Goal: Information Seeking & Learning: Learn about a topic

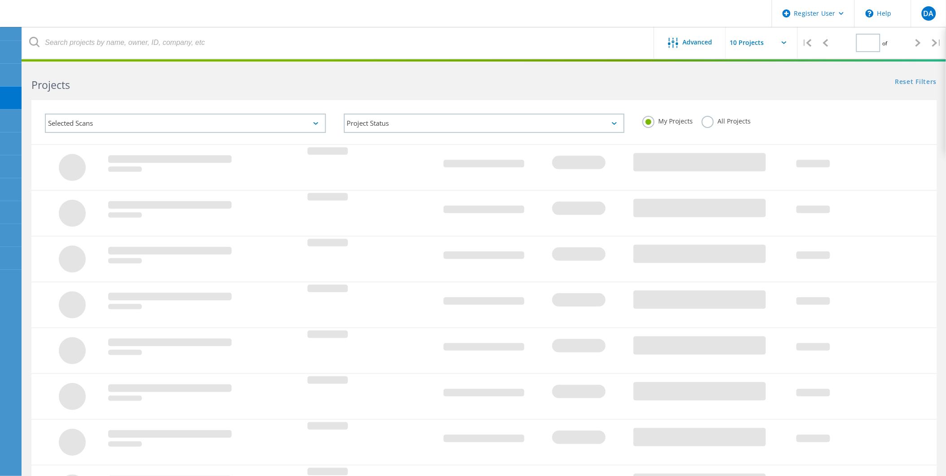
type input "1"
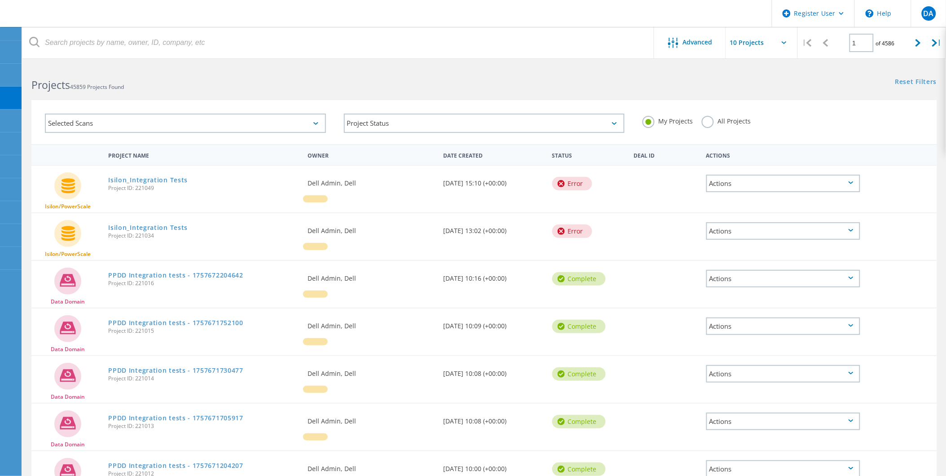
click at [725, 115] on div "My Projects All Projects" at bounding box center [783, 121] width 299 height 33
click at [724, 123] on label "All Projects" at bounding box center [726, 120] width 49 height 9
click at [0, 0] on input "All Projects" at bounding box center [0, 0] width 0 height 0
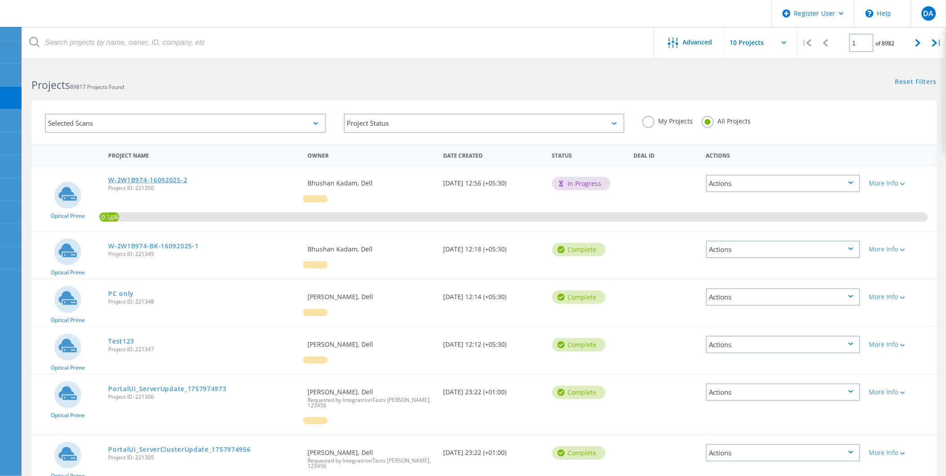
click at [169, 180] on link "W-2W1B974-16092025-2" at bounding box center [147, 180] width 79 height 6
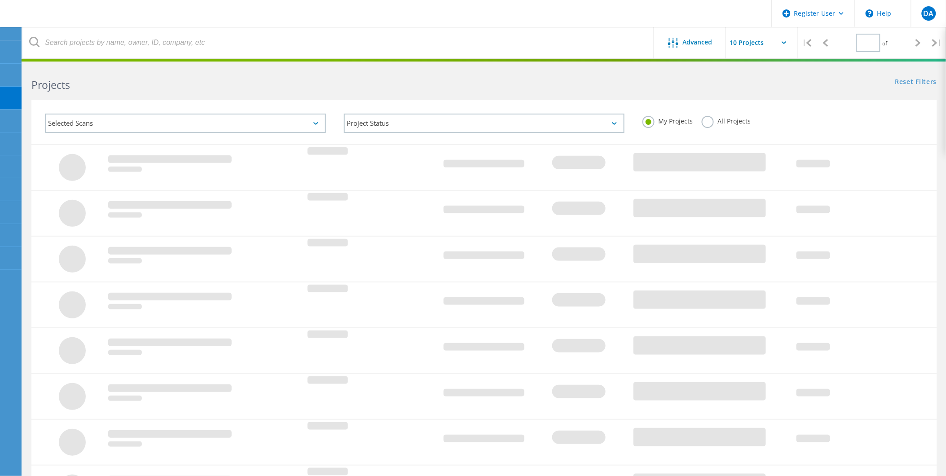
type input "1"
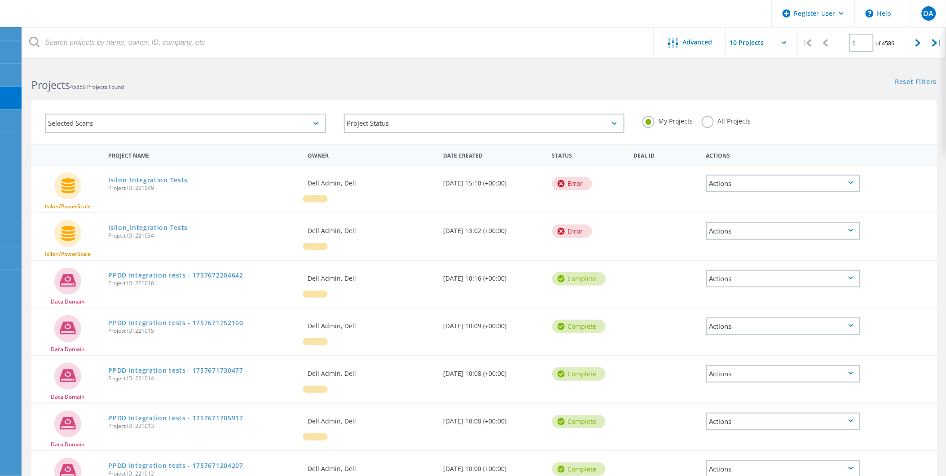
click at [711, 119] on label "All Projects" at bounding box center [726, 120] width 49 height 9
click at [0, 0] on input "All Projects" at bounding box center [0, 0] width 0 height 0
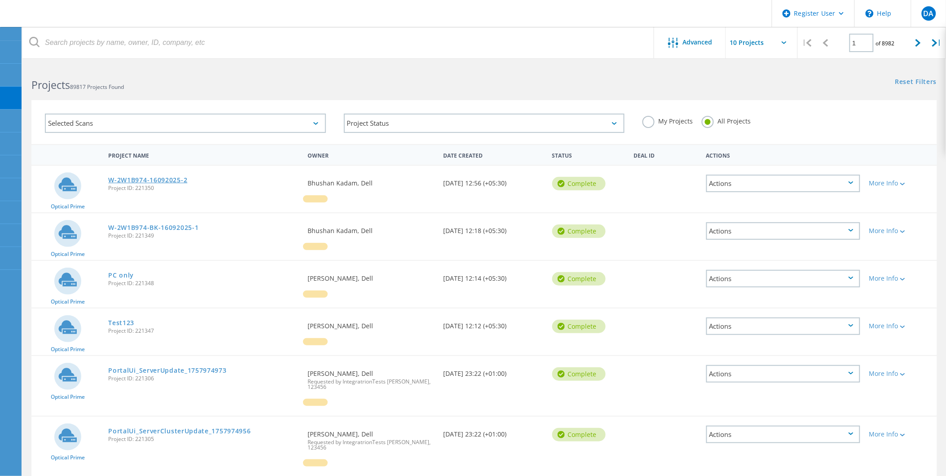
click at [147, 177] on link "W-2W1B974-16092025-2" at bounding box center [147, 180] width 79 height 6
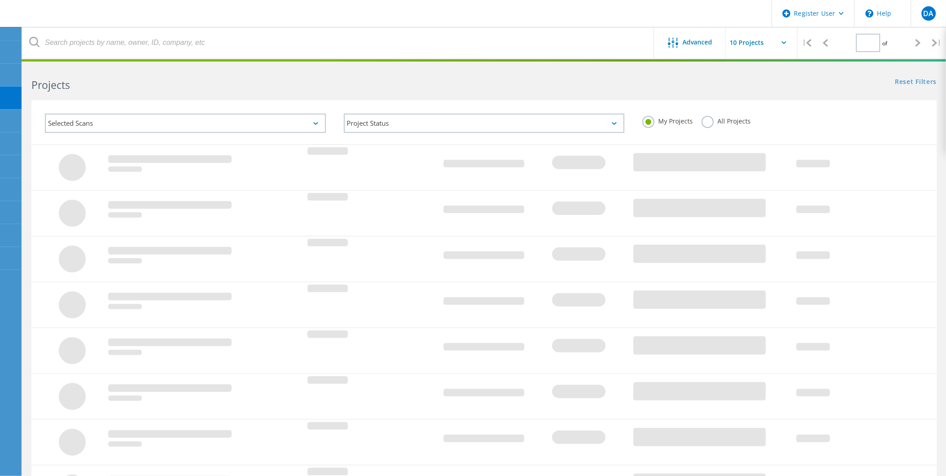
type input "1"
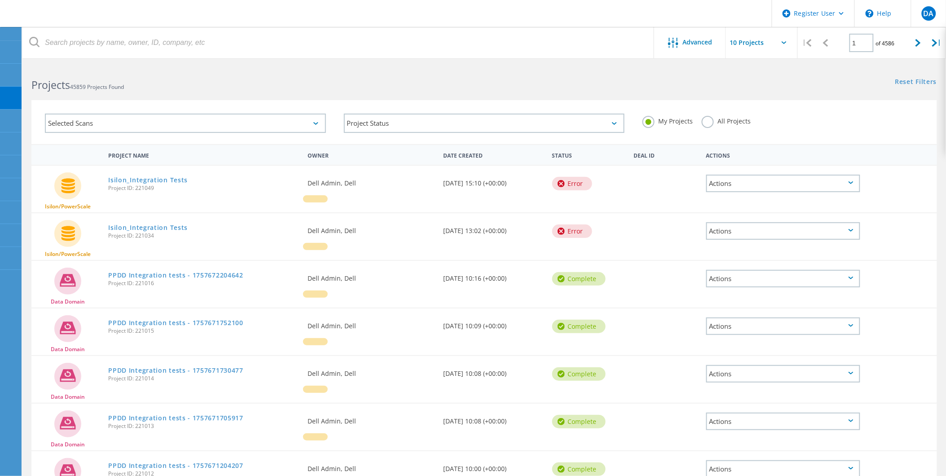
click at [734, 124] on label "All Projects" at bounding box center [726, 120] width 49 height 9
click at [0, 0] on input "All Projects" at bounding box center [0, 0] width 0 height 0
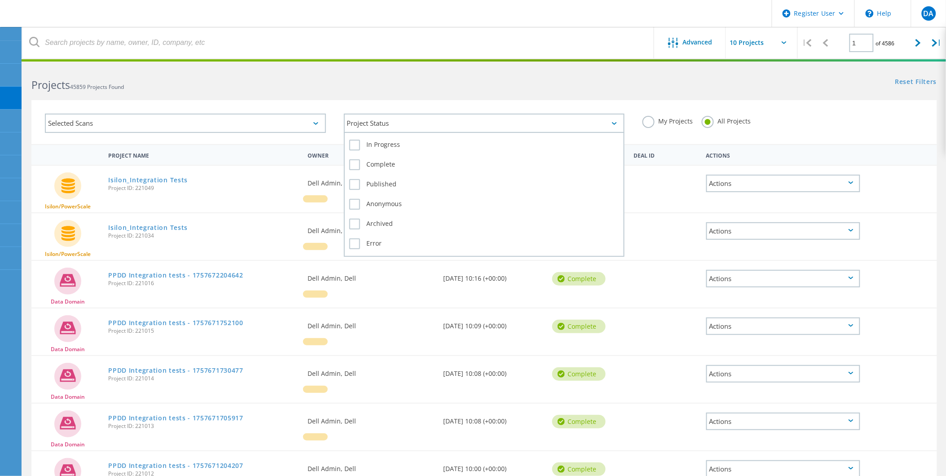
click at [454, 120] on div "Project Status" at bounding box center [484, 123] width 281 height 19
click at [394, 146] on label "In Progress" at bounding box center [484, 145] width 270 height 11
click at [0, 0] on input "In Progress" at bounding box center [0, 0] width 0 height 0
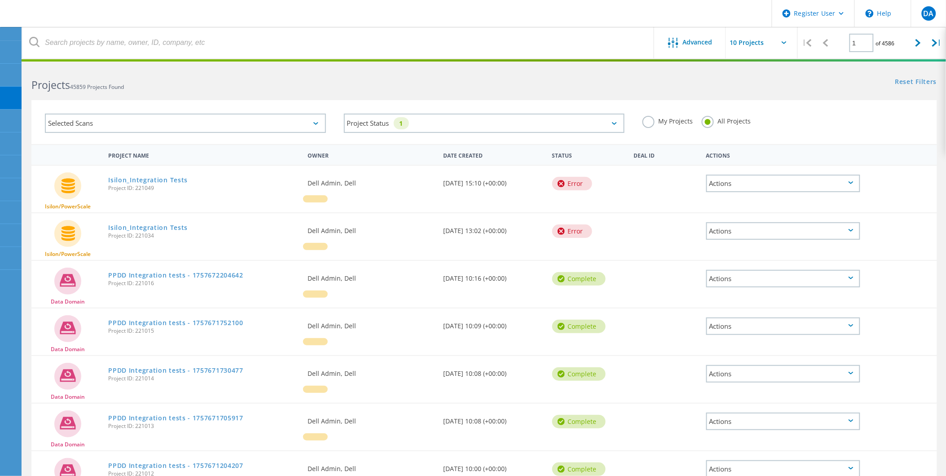
click at [857, 153] on div "Actions" at bounding box center [783, 154] width 163 height 17
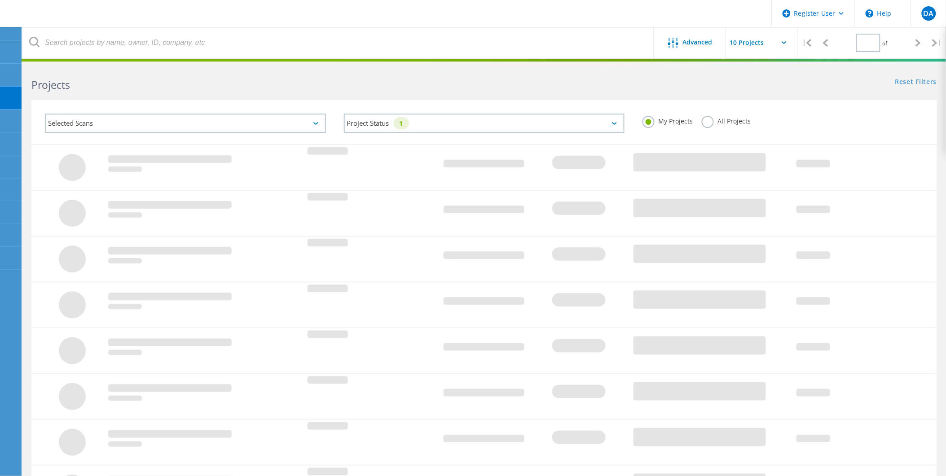
click at [726, 119] on label "All Projects" at bounding box center [726, 120] width 49 height 9
click at [0, 0] on input "All Projects" at bounding box center [0, 0] width 0 height 0
type input "1"
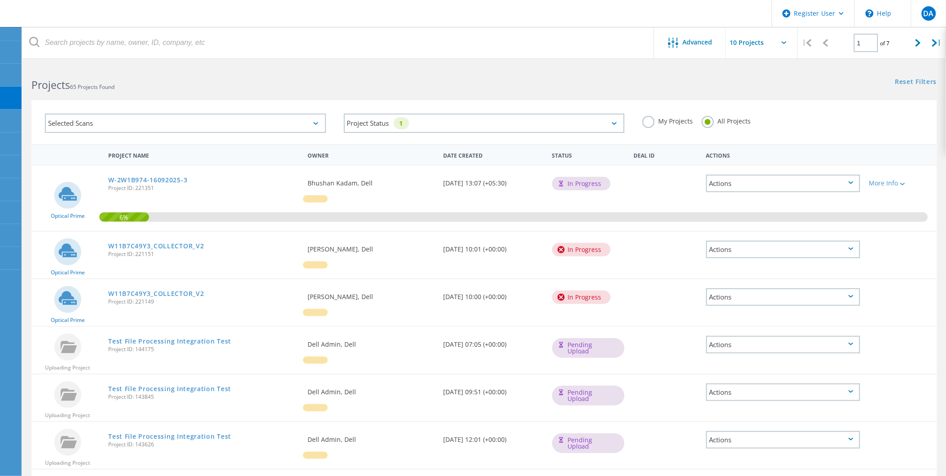
click at [146, 185] on span "Project ID: 221351" at bounding box center [203, 187] width 190 height 5
copy span "221351"
click at [229, 183] on div "W-2W1B974-16092025-3 Project ID: 221351" at bounding box center [203, 183] width 199 height 34
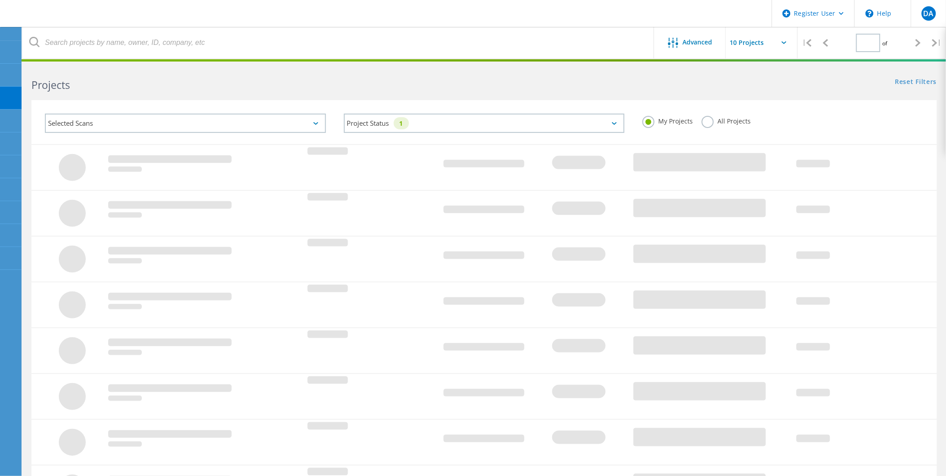
type input "1"
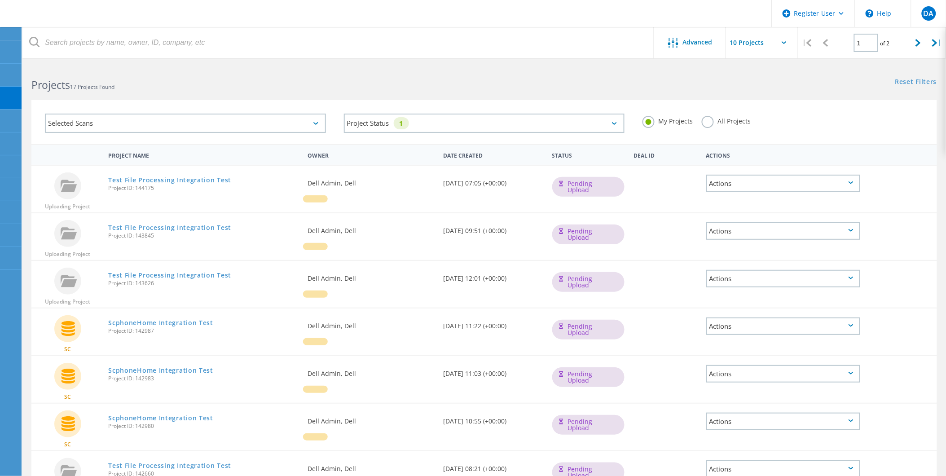
drag, startPoint x: 709, startPoint y: 118, endPoint x: 407, endPoint y: 119, distance: 301.7
click at [709, 118] on label "All Projects" at bounding box center [726, 120] width 49 height 9
click at [0, 0] on input "All Projects" at bounding box center [0, 0] width 0 height 0
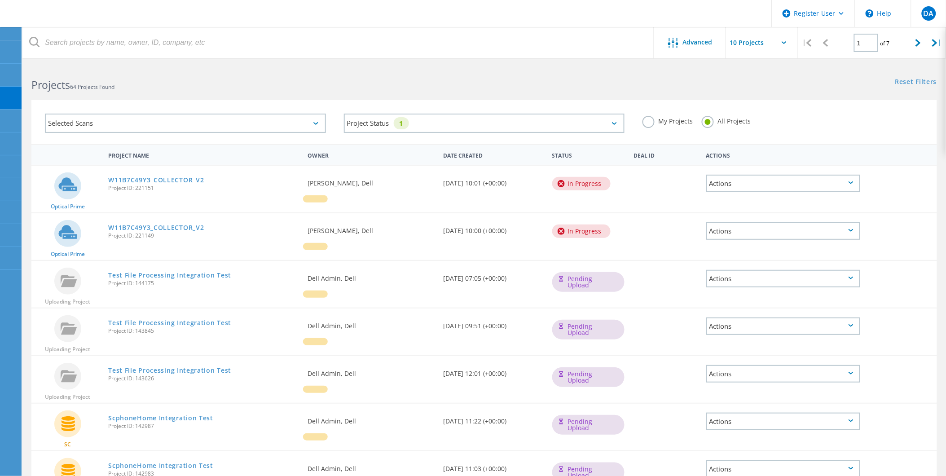
click at [228, 122] on div "Selected Scans" at bounding box center [185, 123] width 281 height 19
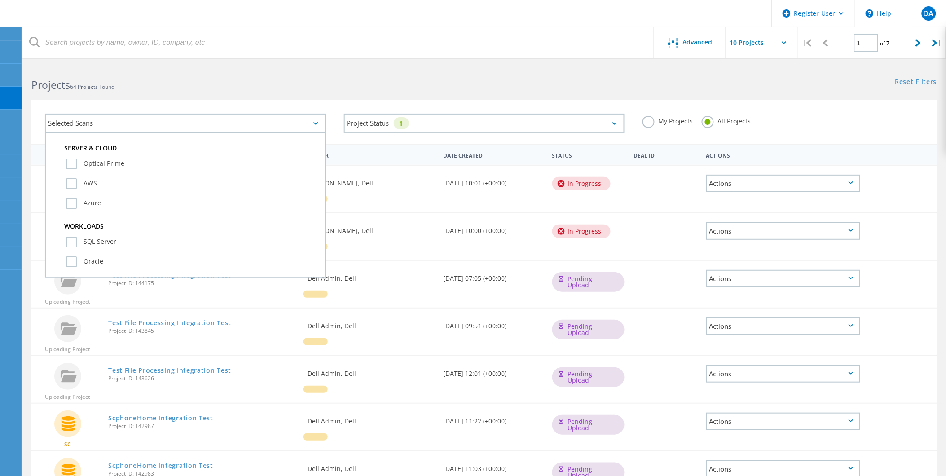
click at [86, 156] on div "Optical Prime" at bounding box center [185, 166] width 270 height 20
click at [86, 161] on label "Optical Prime" at bounding box center [193, 163] width 255 height 11
click at [0, 0] on input "Optical Prime" at bounding box center [0, 0] width 0 height 0
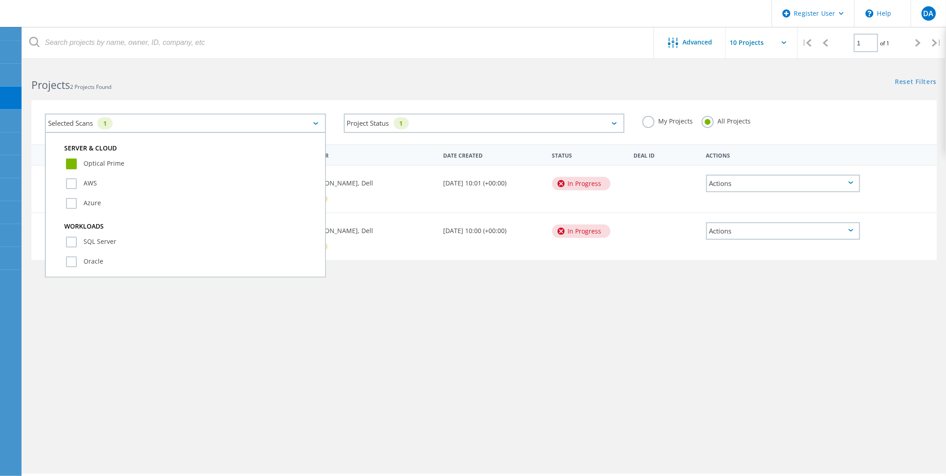
click at [854, 120] on div "My Projects All Projects" at bounding box center [783, 121] width 299 height 33
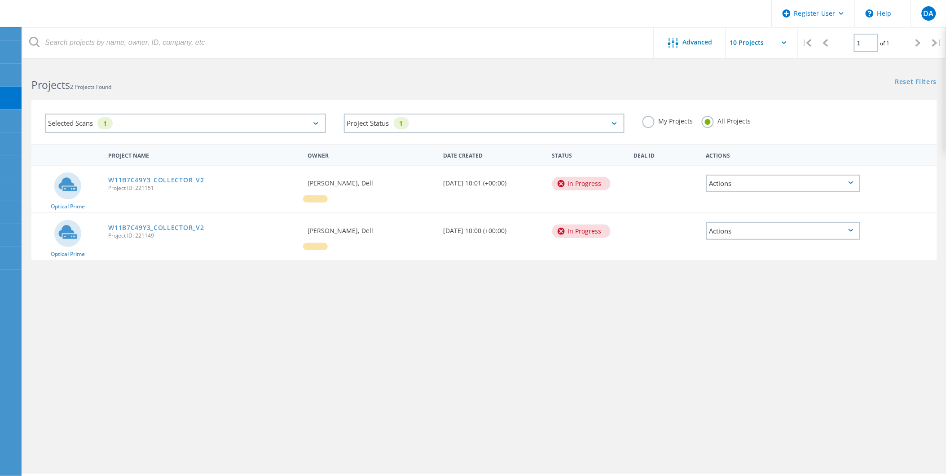
click at [678, 122] on label "My Projects" at bounding box center [668, 120] width 50 height 9
click at [0, 0] on input "My Projects" at bounding box center [0, 0] width 0 height 0
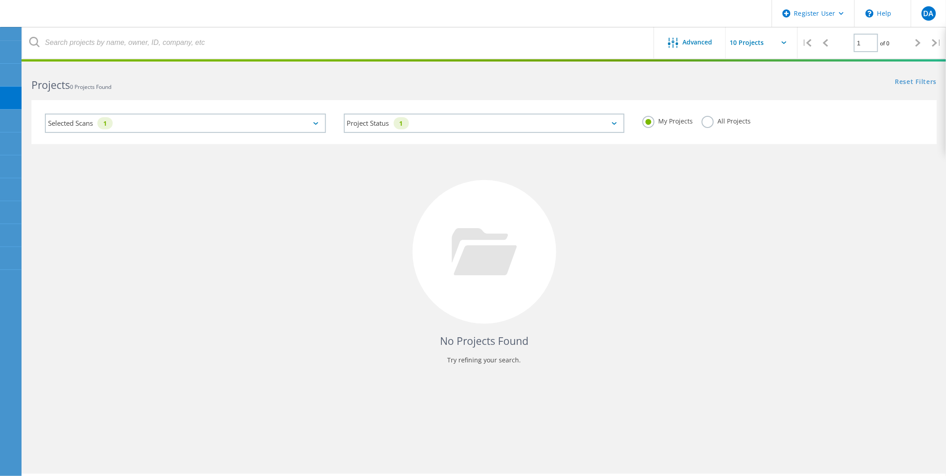
click at [725, 123] on label "All Projects" at bounding box center [726, 120] width 49 height 9
click at [0, 0] on input "All Projects" at bounding box center [0, 0] width 0 height 0
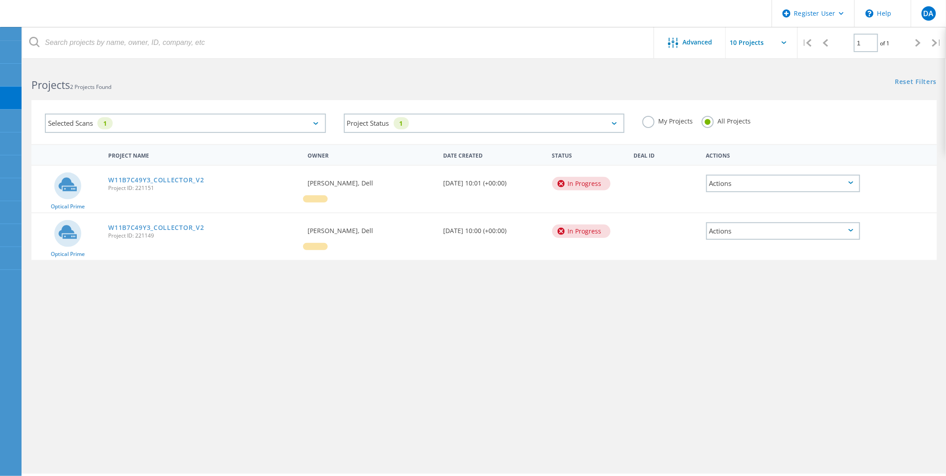
click at [663, 122] on label "My Projects" at bounding box center [668, 120] width 50 height 9
click at [0, 0] on input "My Projects" at bounding box center [0, 0] width 0 height 0
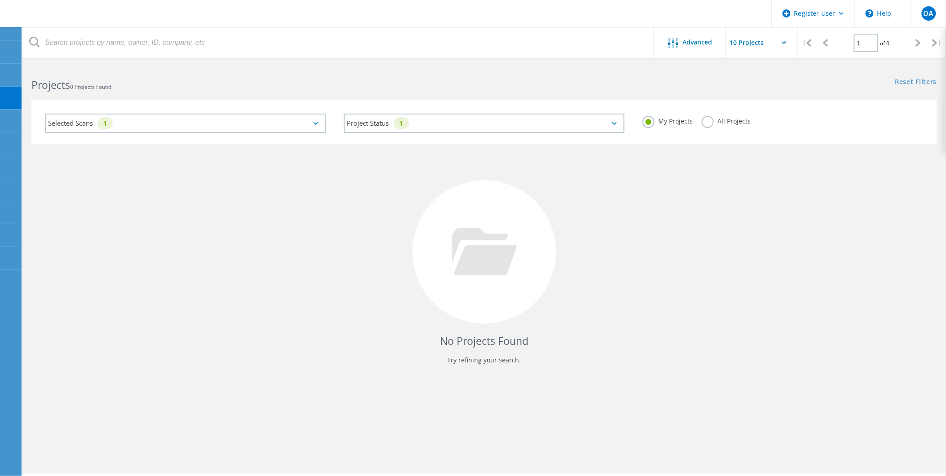
click at [736, 119] on label "All Projects" at bounding box center [726, 120] width 49 height 9
click at [0, 0] on input "All Projects" at bounding box center [0, 0] width 0 height 0
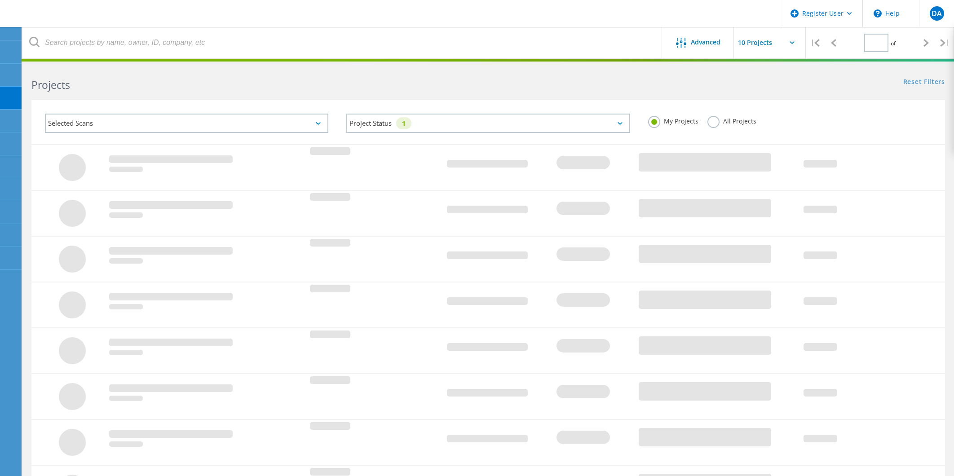
type input "1"
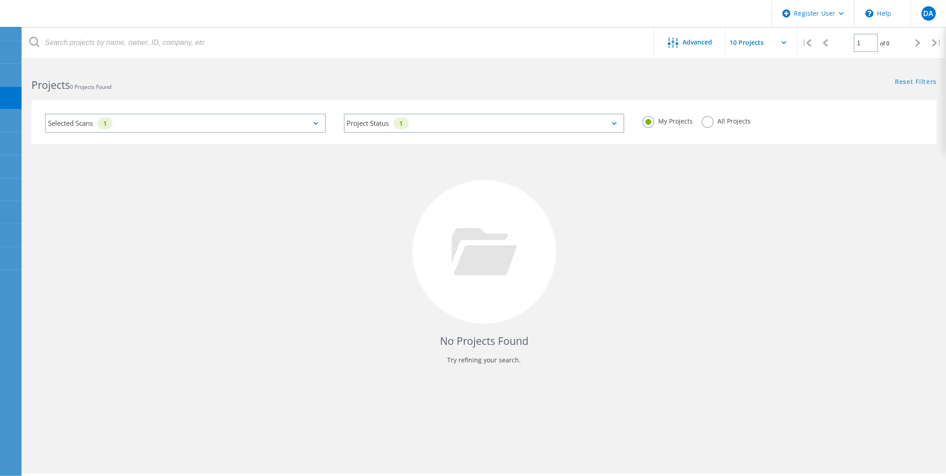
click at [717, 123] on label "All Projects" at bounding box center [726, 120] width 49 height 9
click at [0, 0] on input "All Projects" at bounding box center [0, 0] width 0 height 0
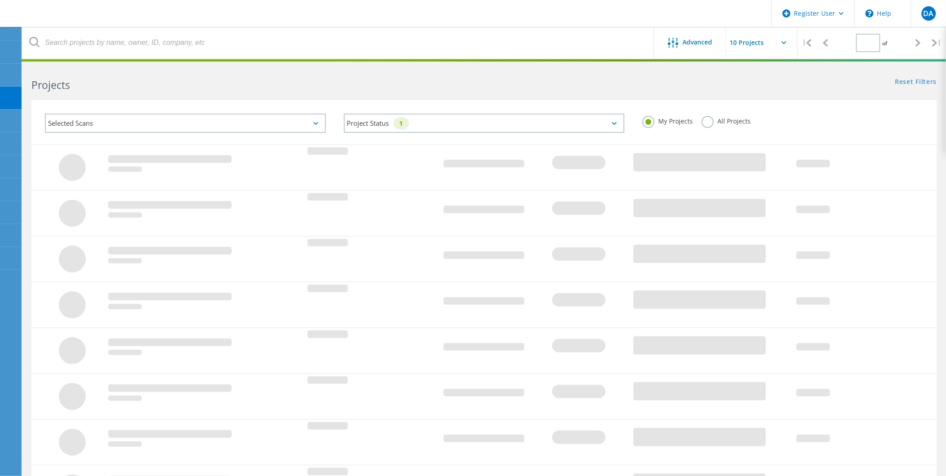
type input "1"
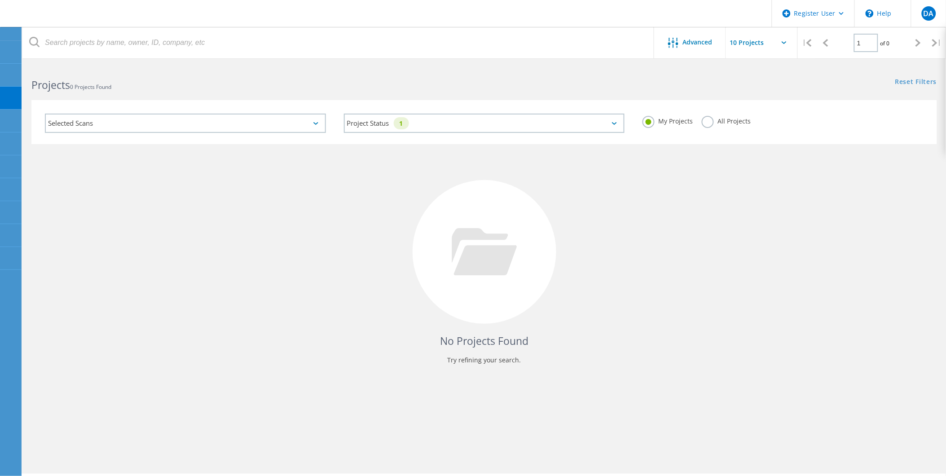
click label "All Projects"
click input "All Projects"
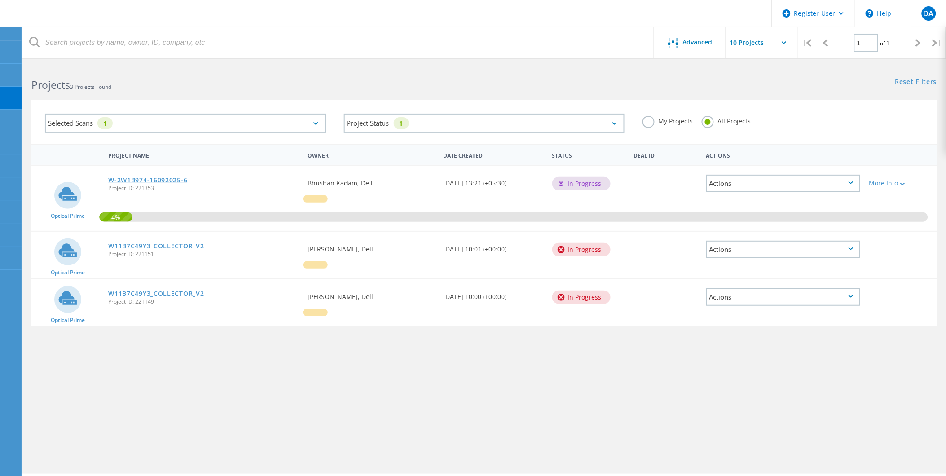
click link "W-2W1B974-16092025-6"
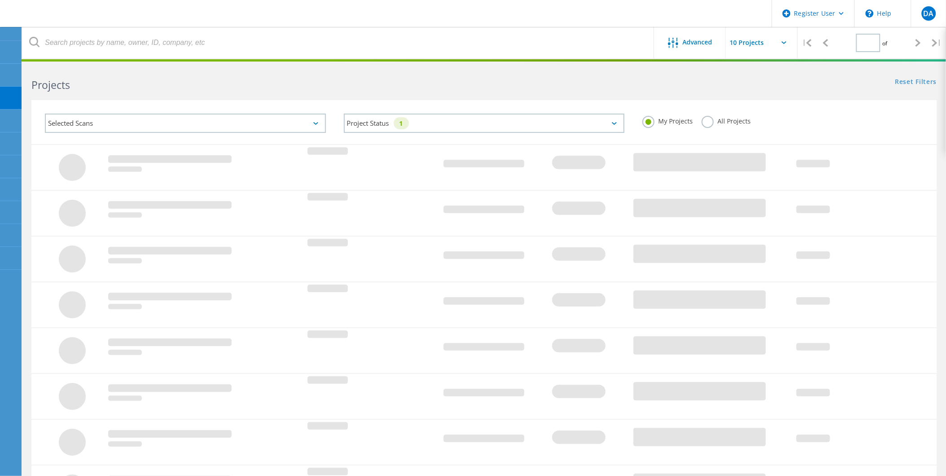
type input "1"
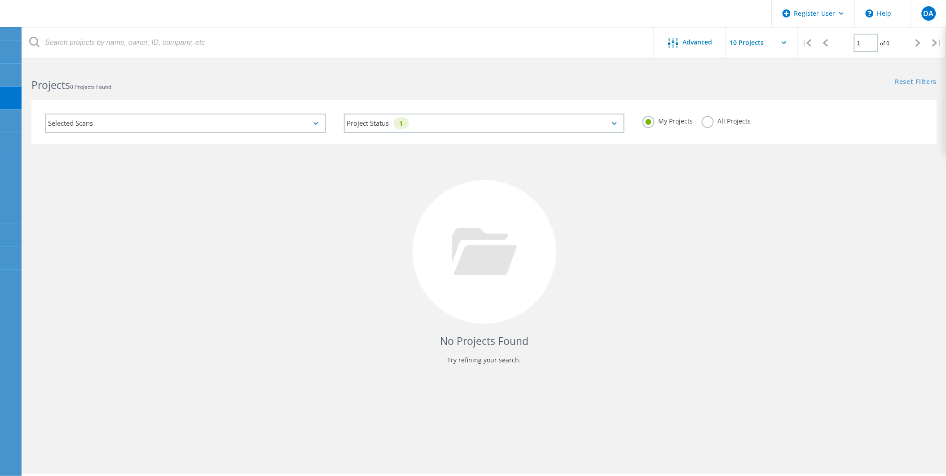
click at [730, 117] on label "All Projects" at bounding box center [726, 120] width 49 height 9
click at [0, 0] on input "All Projects" at bounding box center [0, 0] width 0 height 0
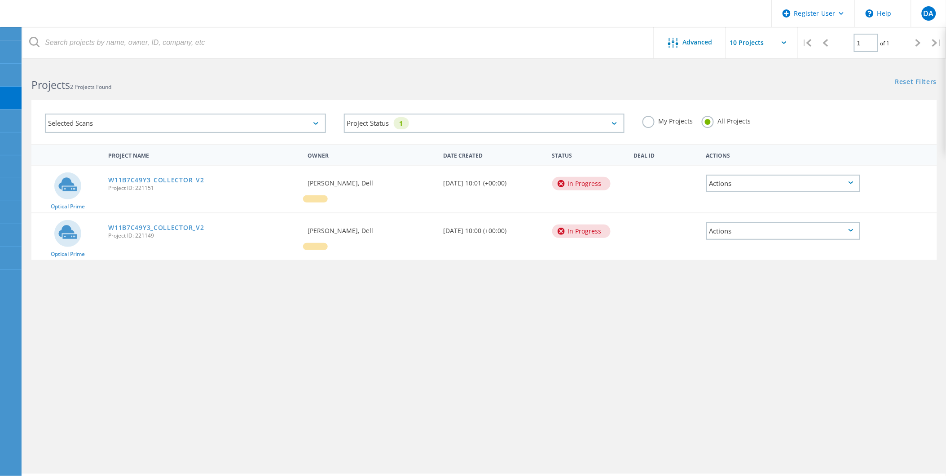
click at [681, 120] on label "My Projects" at bounding box center [668, 120] width 50 height 9
click at [0, 0] on input "My Projects" at bounding box center [0, 0] width 0 height 0
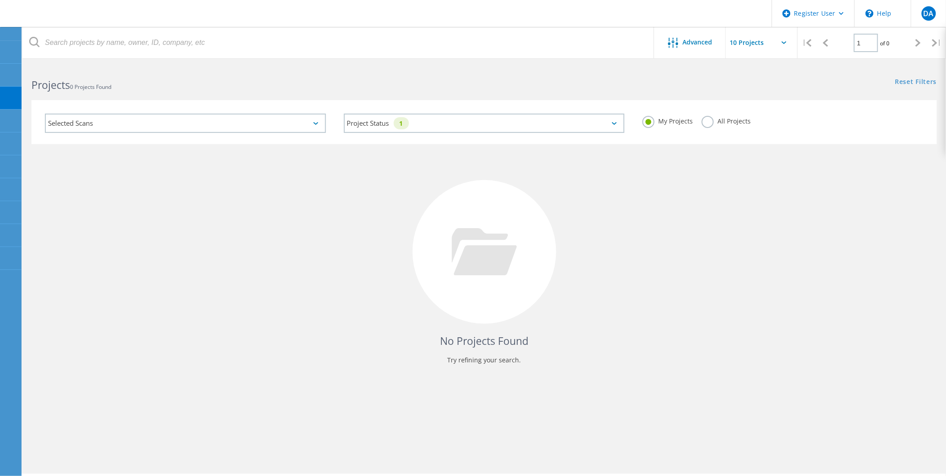
click at [730, 122] on label "All Projects" at bounding box center [726, 120] width 49 height 9
click at [0, 0] on input "All Projects" at bounding box center [0, 0] width 0 height 0
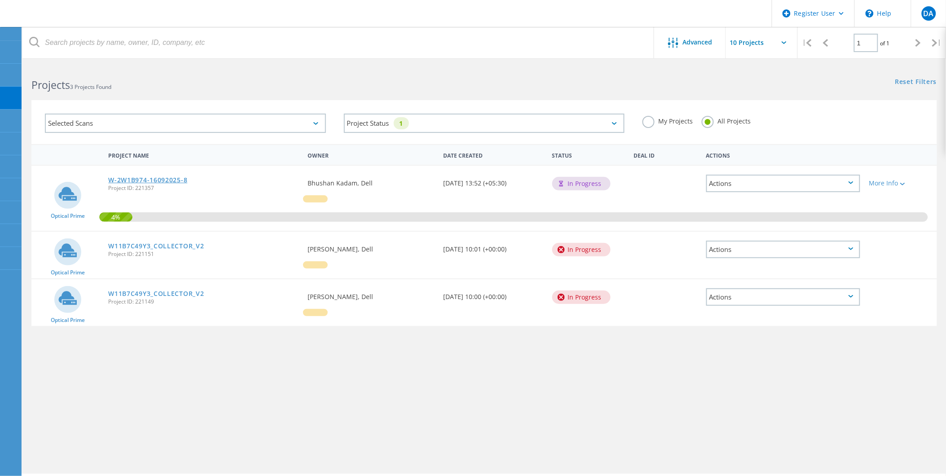
click at [166, 177] on link "W-2W1B974-16092025-8" at bounding box center [147, 180] width 79 height 6
click at [671, 119] on label "My Projects" at bounding box center [668, 120] width 50 height 9
click at [0, 0] on input "My Projects" at bounding box center [0, 0] width 0 height 0
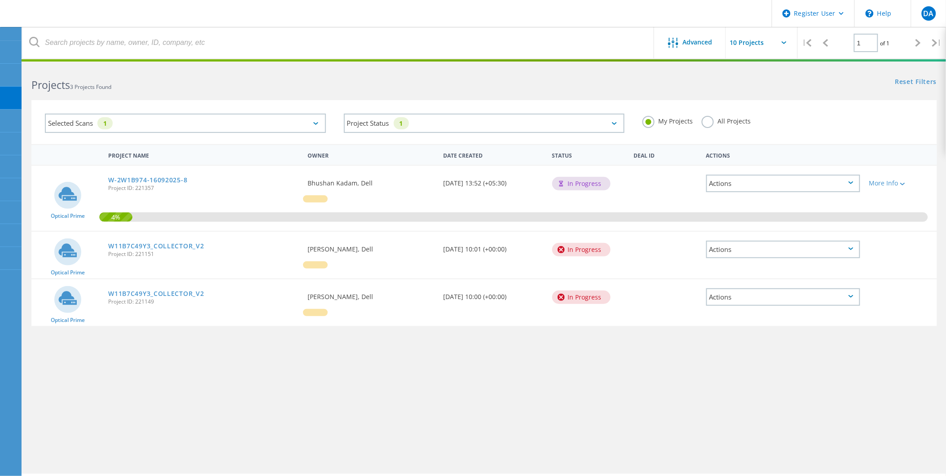
click at [741, 119] on label "All Projects" at bounding box center [726, 120] width 49 height 9
click at [0, 0] on input "All Projects" at bounding box center [0, 0] width 0 height 0
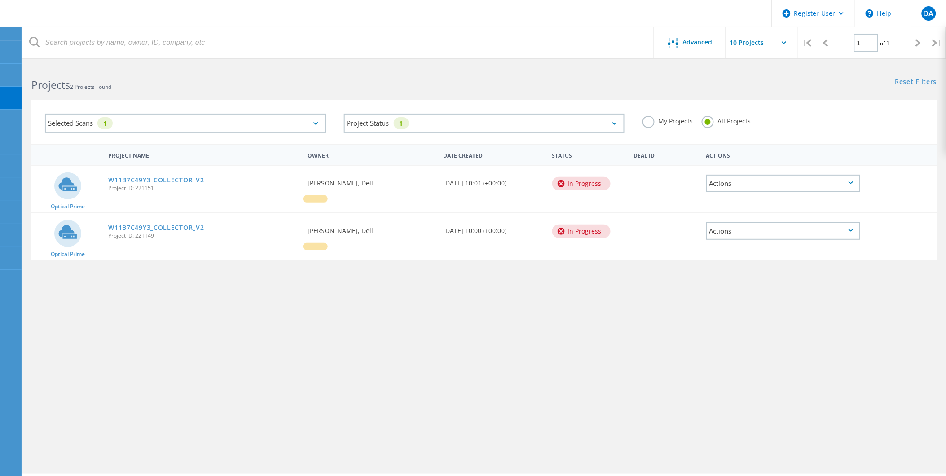
click at [293, 314] on div "Project Name Owner Date Created Status Deal Id Actions Optical Prime W11B7C49Y3…" at bounding box center [484, 260] width 906 height 233
click at [658, 119] on label "My Projects" at bounding box center [668, 120] width 50 height 9
click at [0, 0] on input "My Projects" at bounding box center [0, 0] width 0 height 0
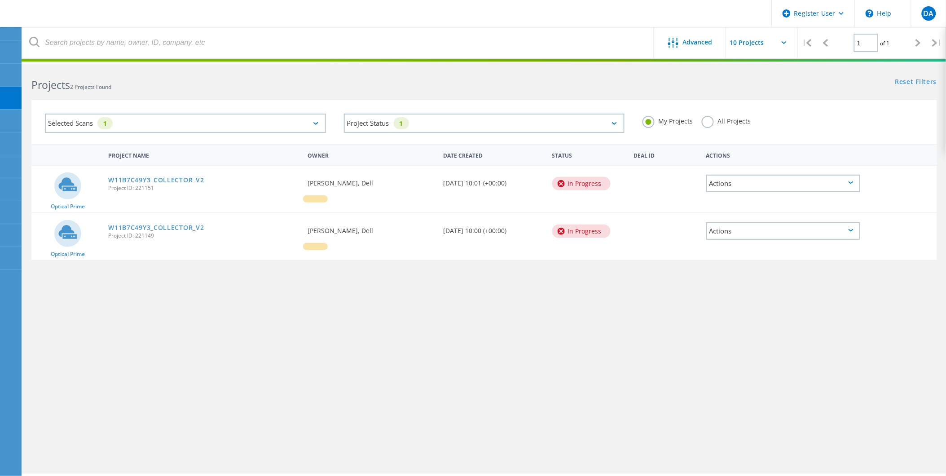
click at [724, 122] on label "All Projects" at bounding box center [726, 120] width 49 height 9
click at [0, 0] on input "All Projects" at bounding box center [0, 0] width 0 height 0
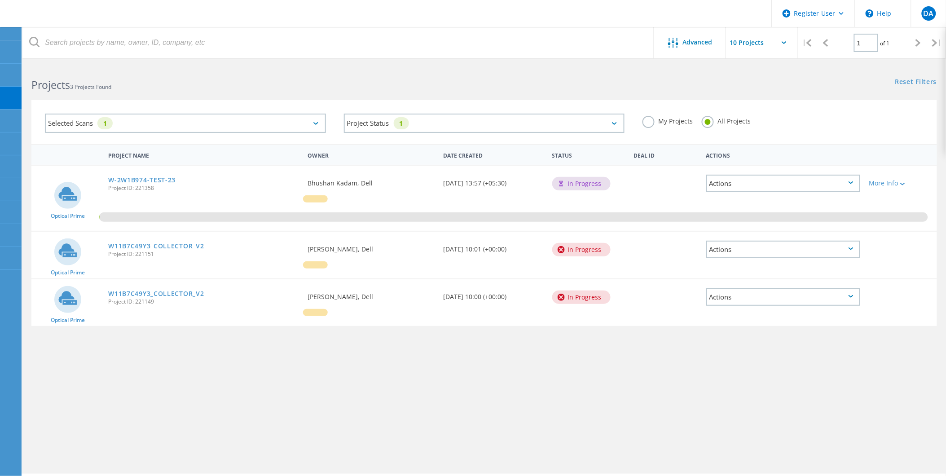
click at [154, 172] on div "W-2W1B974-TEST-23 Project ID: 221358" at bounding box center [203, 183] width 199 height 34
click at [154, 180] on link "W-2W1B974-TEST-23" at bounding box center [141, 180] width 67 height 6
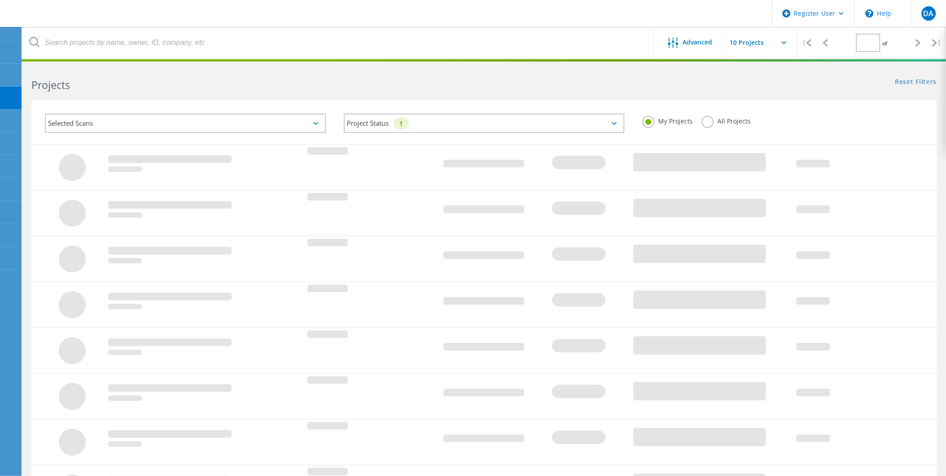
type input "1"
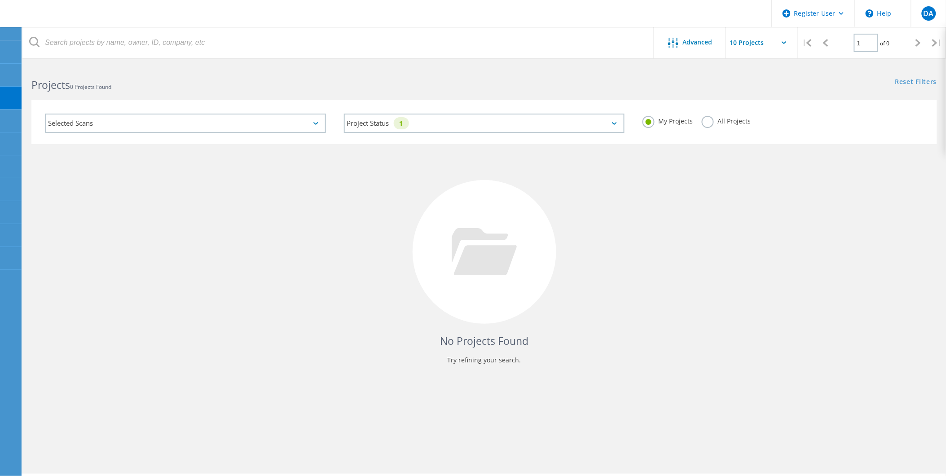
drag, startPoint x: 730, startPoint y: 120, endPoint x: 697, endPoint y: 126, distance: 32.8
click at [730, 120] on label "All Projects" at bounding box center [726, 120] width 49 height 9
click at [0, 0] on input "All Projects" at bounding box center [0, 0] width 0 height 0
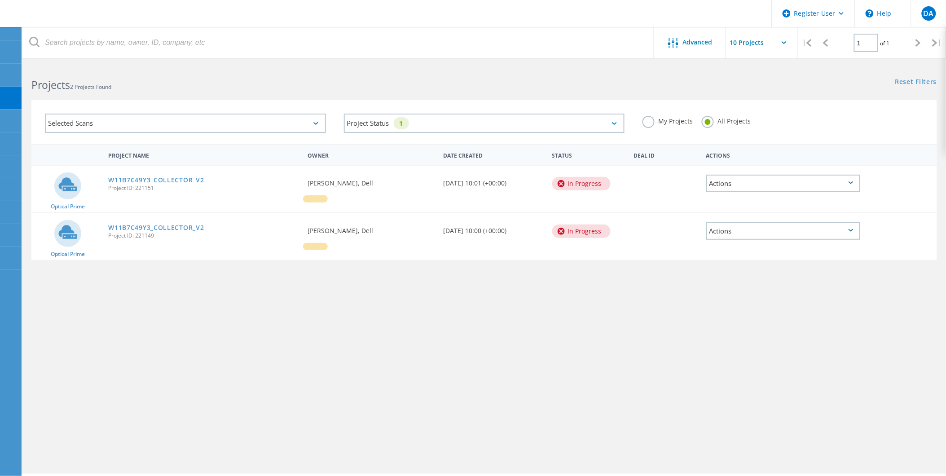
click at [243, 122] on div "Selected Scans" at bounding box center [185, 123] width 281 height 19
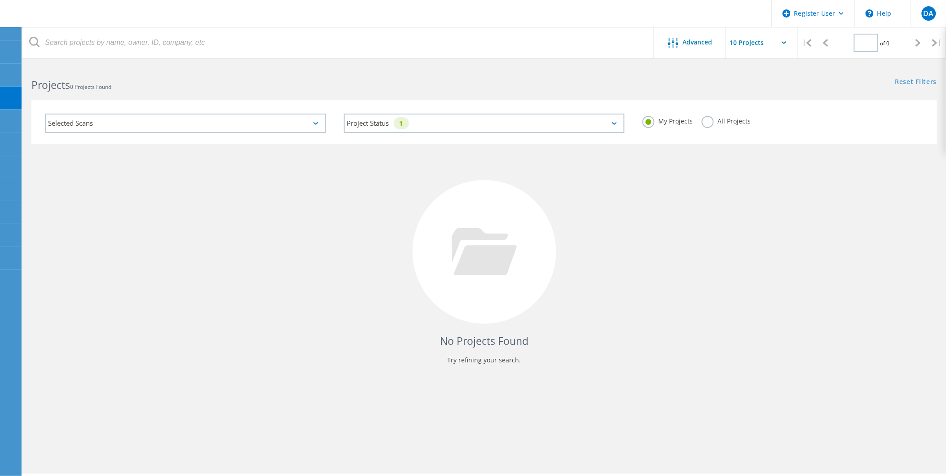
type input "1"
click at [731, 120] on label "All Projects" at bounding box center [726, 120] width 49 height 9
click at [0, 0] on input "All Projects" at bounding box center [0, 0] width 0 height 0
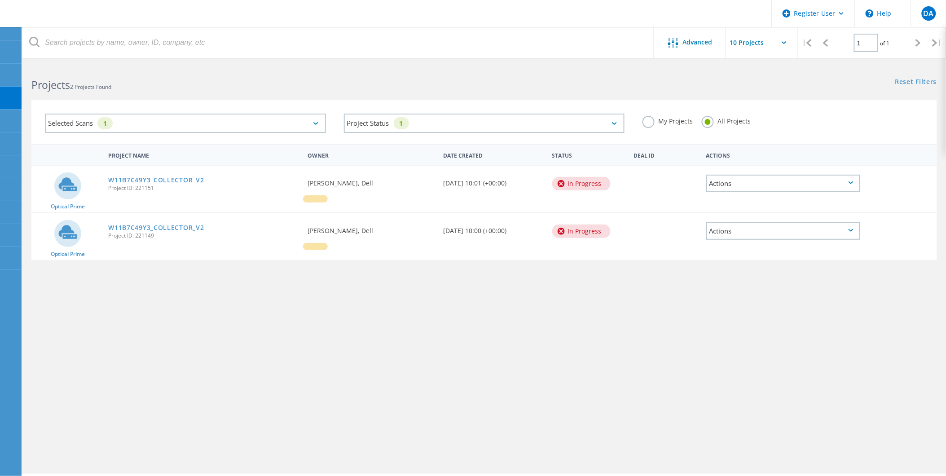
click at [680, 120] on label "My Projects" at bounding box center [668, 120] width 50 height 9
click at [0, 0] on input "My Projects" at bounding box center [0, 0] width 0 height 0
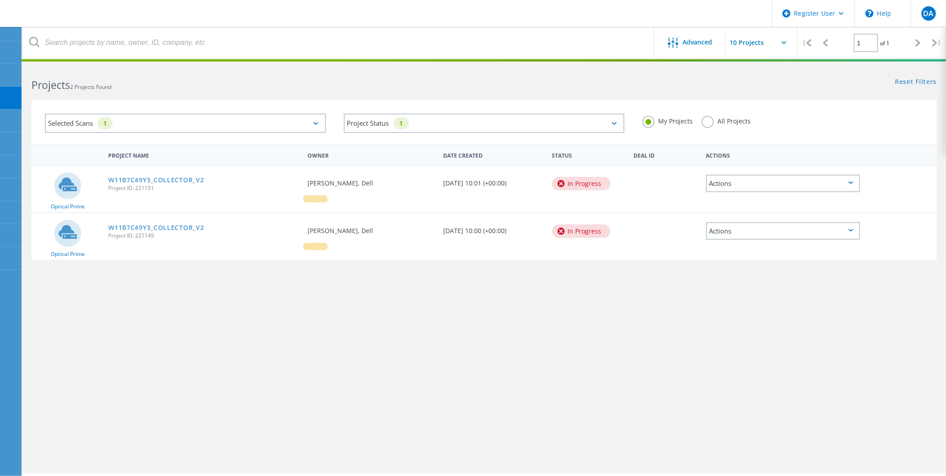
click at [729, 123] on label "All Projects" at bounding box center [726, 120] width 49 height 9
click at [0, 0] on input "All Projects" at bounding box center [0, 0] width 0 height 0
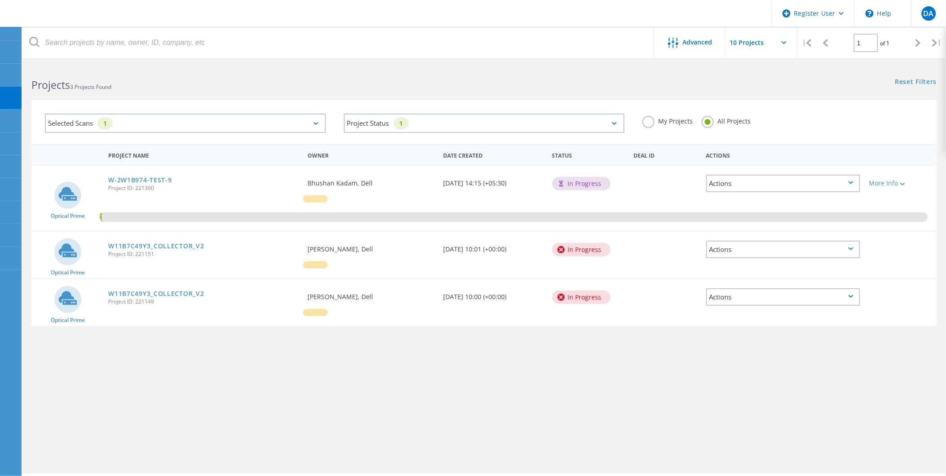
click at [668, 123] on label "My Projects" at bounding box center [668, 120] width 50 height 9
click at [0, 0] on input "My Projects" at bounding box center [0, 0] width 0 height 0
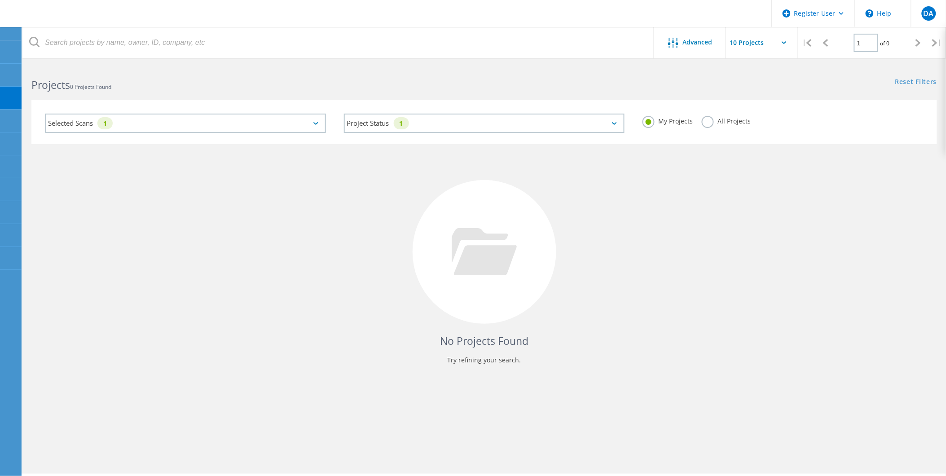
click at [722, 119] on label "All Projects" at bounding box center [726, 120] width 49 height 9
click at [0, 0] on input "All Projects" at bounding box center [0, 0] width 0 height 0
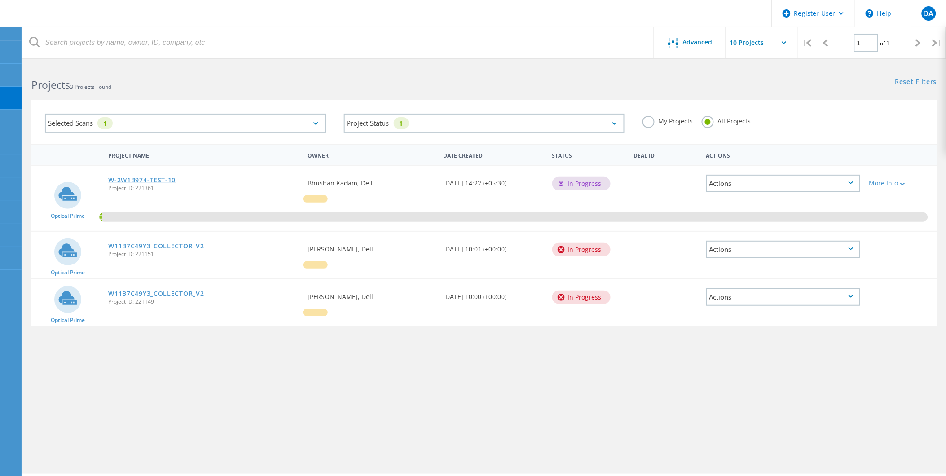
click at [142, 177] on link "W-2W1B974-TEST-10" at bounding box center [141, 180] width 67 height 6
click at [660, 122] on label "My Projects" at bounding box center [668, 120] width 50 height 9
click at [0, 0] on input "My Projects" at bounding box center [0, 0] width 0 height 0
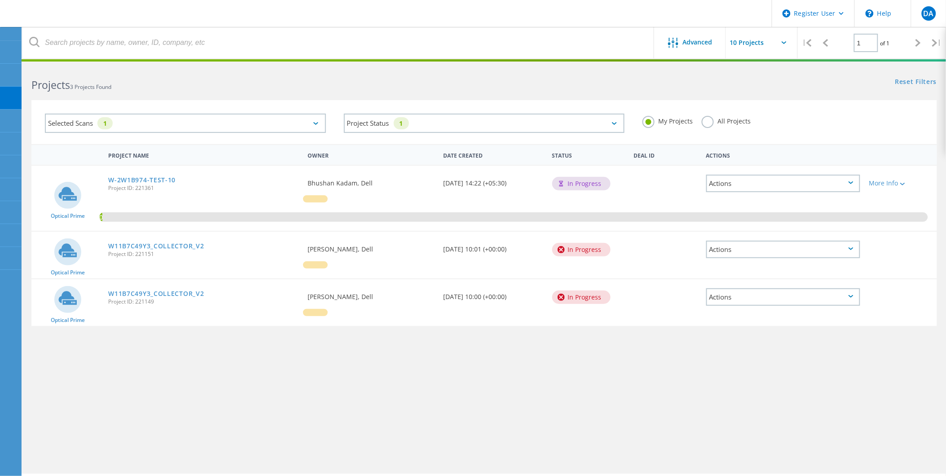
click at [731, 123] on label "All Projects" at bounding box center [726, 120] width 49 height 9
click at [0, 0] on input "All Projects" at bounding box center [0, 0] width 0 height 0
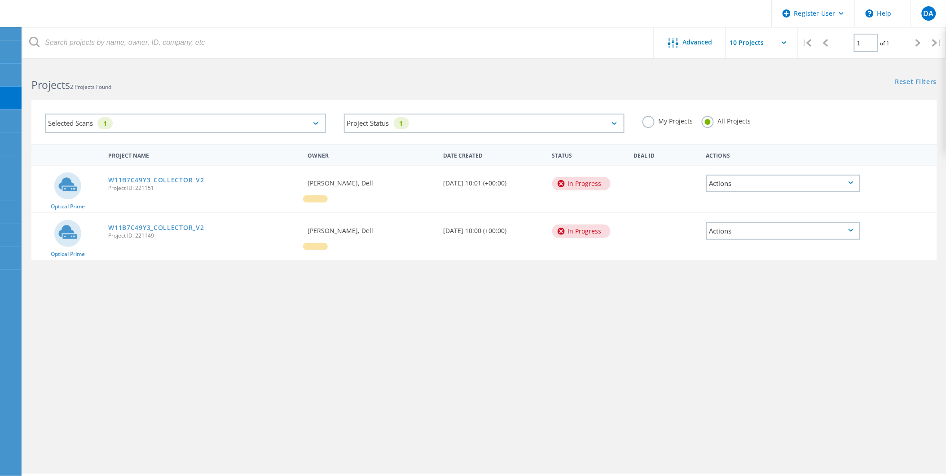
click at [672, 127] on div "My Projects" at bounding box center [668, 122] width 50 height 13
click at [675, 118] on label "My Projects" at bounding box center [668, 120] width 50 height 9
click at [0, 0] on input "My Projects" at bounding box center [0, 0] width 0 height 0
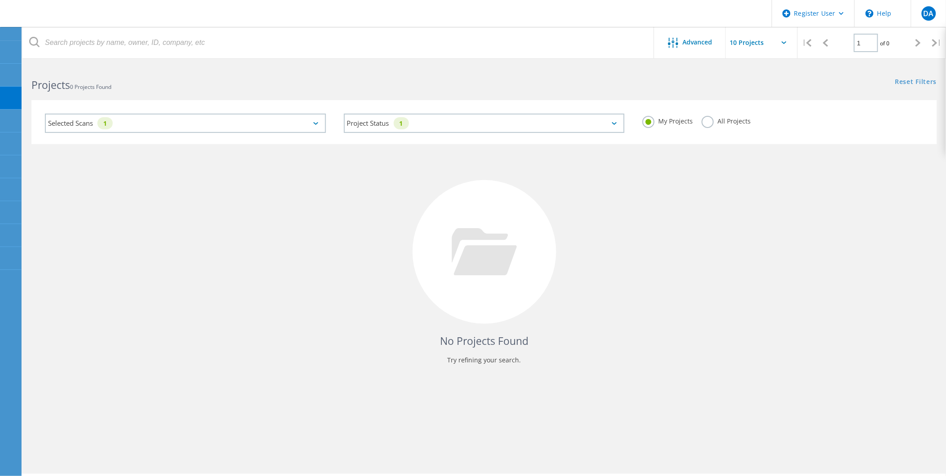
click at [729, 122] on label "All Projects" at bounding box center [726, 120] width 49 height 9
click at [0, 0] on input "All Projects" at bounding box center [0, 0] width 0 height 0
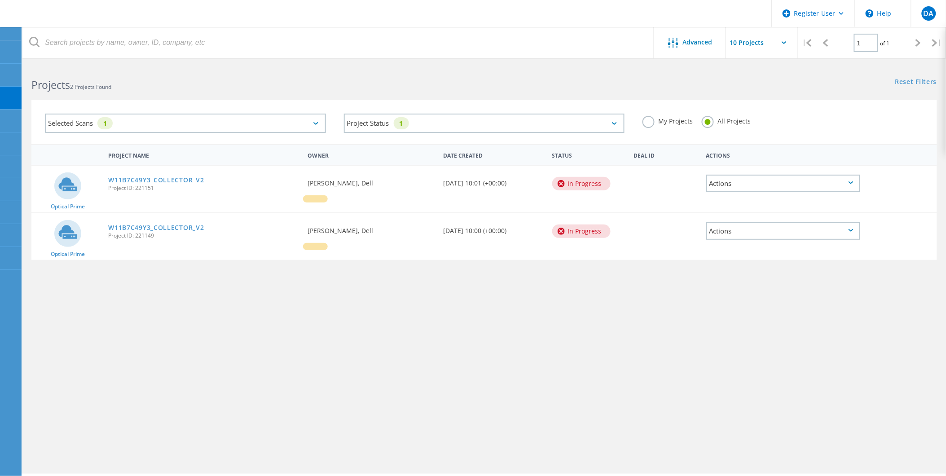
click at [685, 119] on label "My Projects" at bounding box center [668, 120] width 50 height 9
click at [0, 0] on input "My Projects" at bounding box center [0, 0] width 0 height 0
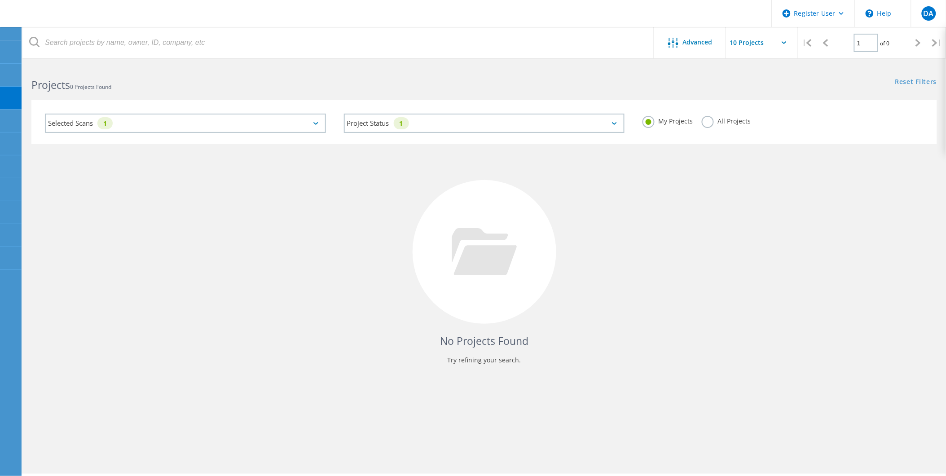
click at [733, 119] on label "All Projects" at bounding box center [726, 120] width 49 height 9
click at [0, 0] on input "All Projects" at bounding box center [0, 0] width 0 height 0
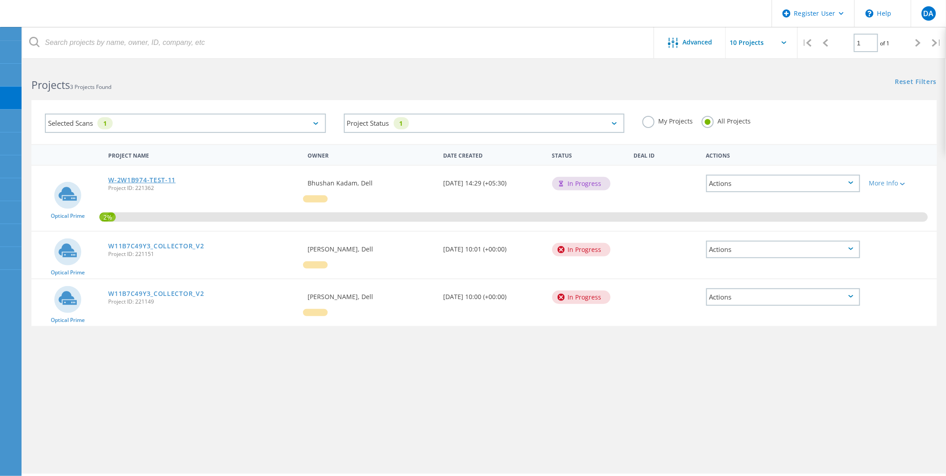
click at [132, 177] on link "W-2W1B974-TEST-11" at bounding box center [141, 180] width 67 height 6
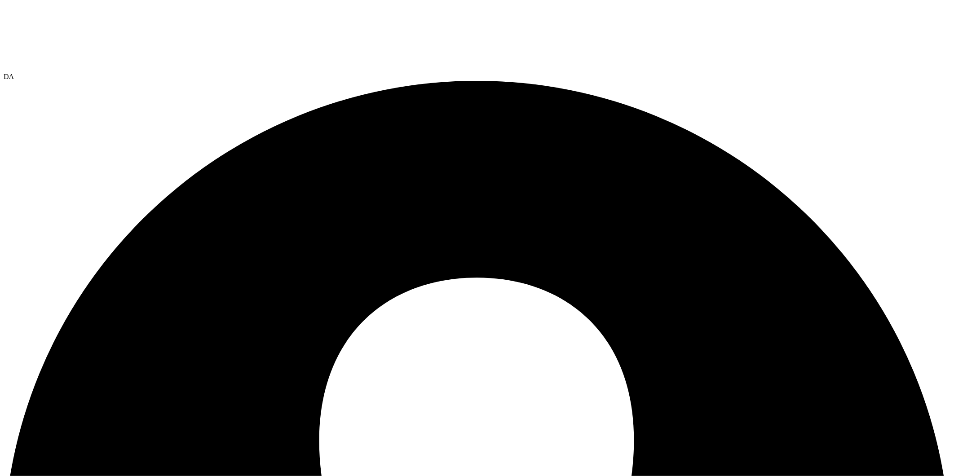
drag, startPoint x: 163, startPoint y: 44, endPoint x: 172, endPoint y: 50, distance: 11.2
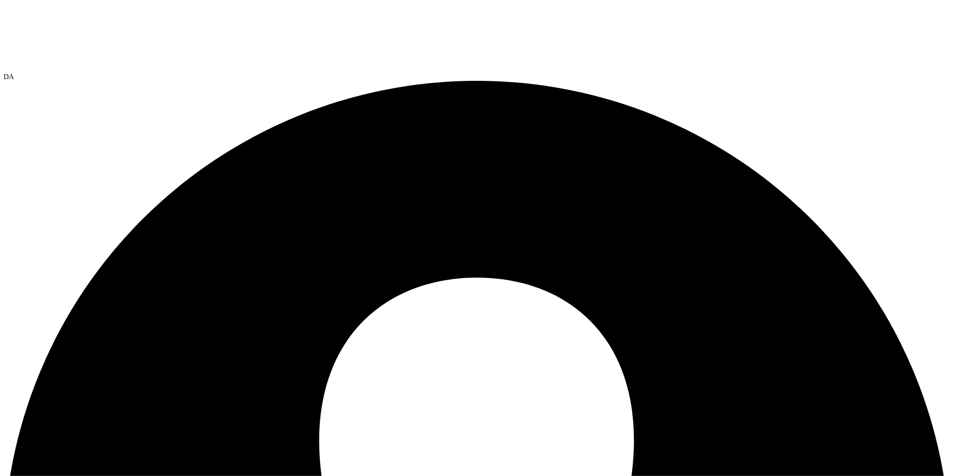
drag, startPoint x: 216, startPoint y: 365, endPoint x: 202, endPoint y: 335, distance: 33.2
drag, startPoint x: 189, startPoint y: 54, endPoint x: 63, endPoint y: 75, distance: 128.0
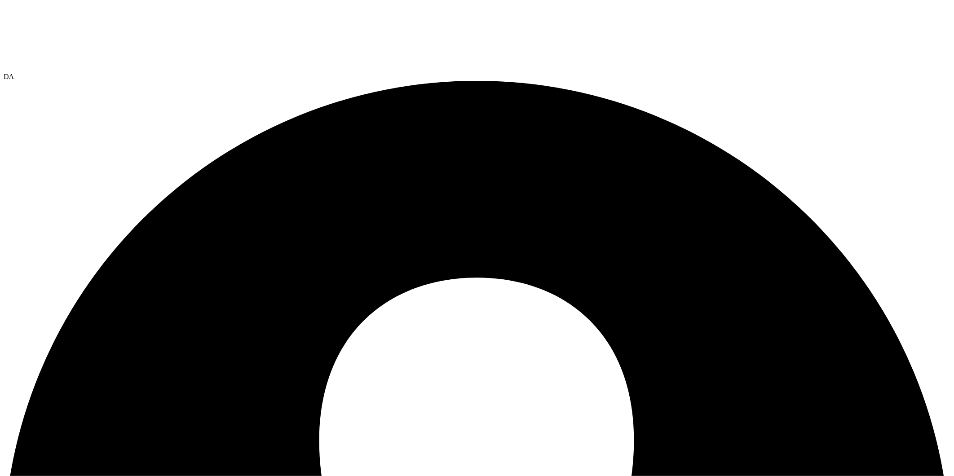
drag, startPoint x: 266, startPoint y: 373, endPoint x: 52, endPoint y: 114, distance: 336.1
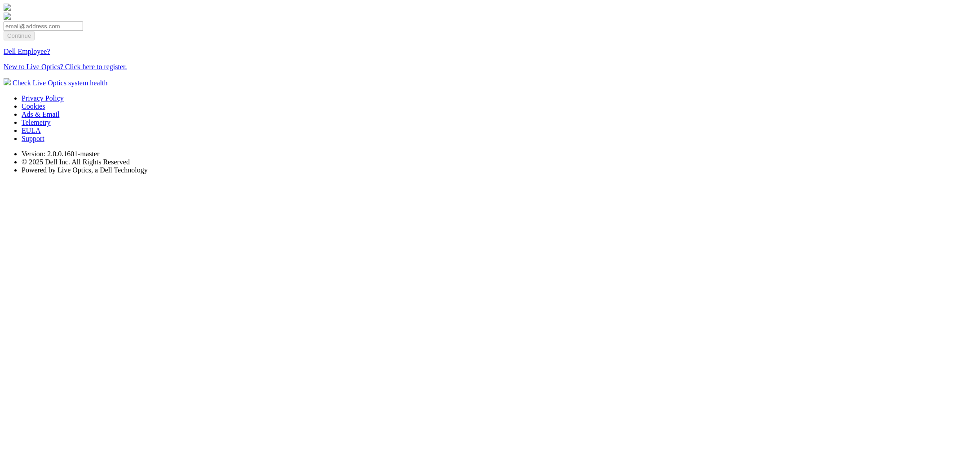
drag, startPoint x: 466, startPoint y: 201, endPoint x: 470, endPoint y: 187, distance: 14.8
click at [466, 71] on form "Continue Dell Employee? New to Live Optics? Click here to register." at bounding box center [477, 46] width 946 height 49
click at [83, 31] on input "email" at bounding box center [43, 26] width 79 height 9
type input "[EMAIL_ADDRESS][DOMAIN_NAME]"
click at [35, 40] on input "Continue" at bounding box center [19, 35] width 31 height 9
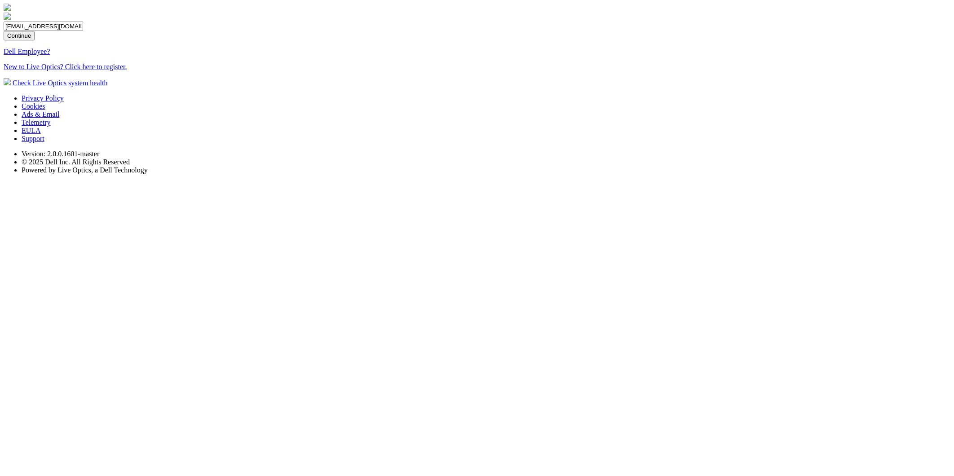
click at [35, 40] on input "Continue" at bounding box center [19, 35] width 31 height 9
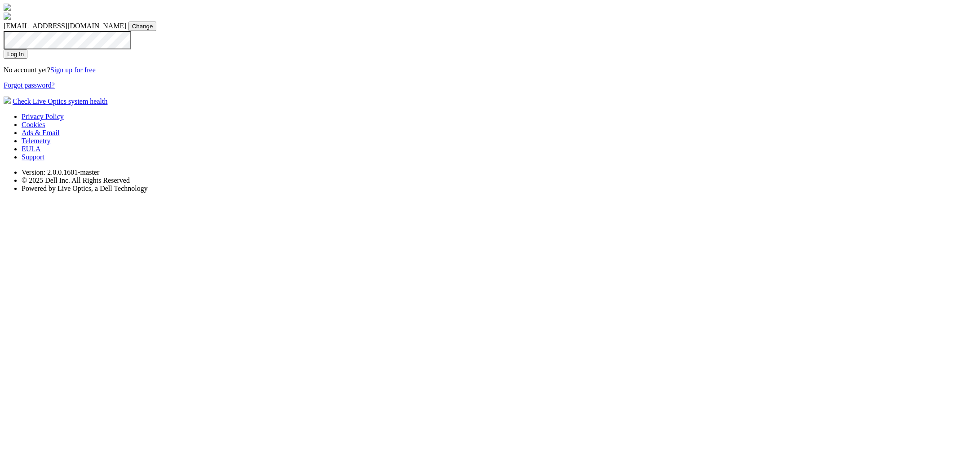
click at [27, 59] on input "Log In" at bounding box center [16, 53] width 24 height 9
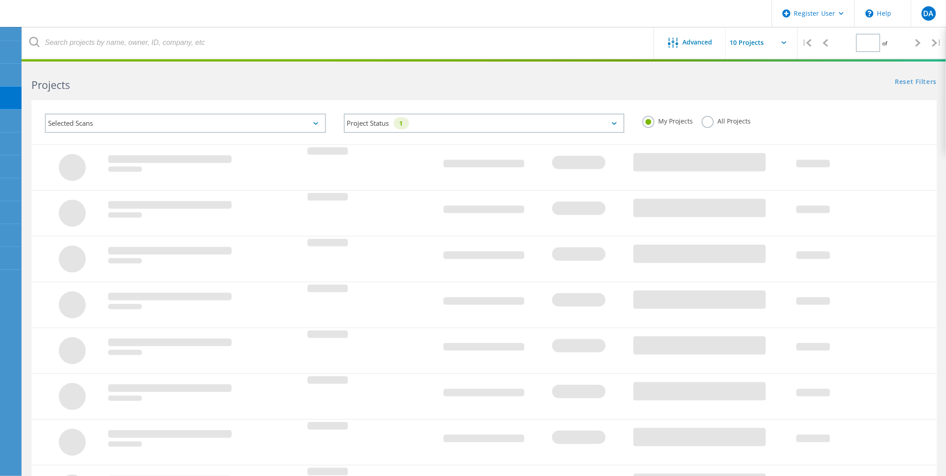
type input "1"
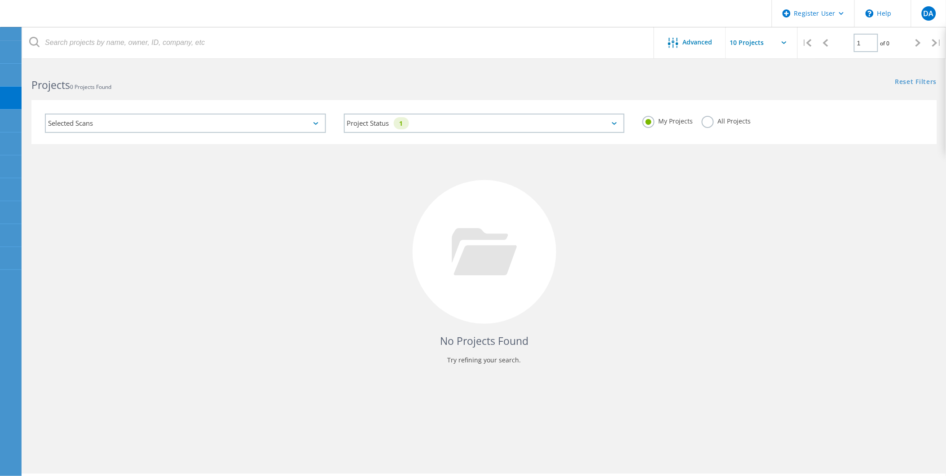
click at [714, 125] on div "All Projects" at bounding box center [726, 122] width 49 height 13
click at [714, 122] on label "All Projects" at bounding box center [726, 120] width 49 height 9
click at [0, 0] on input "All Projects" at bounding box center [0, 0] width 0 height 0
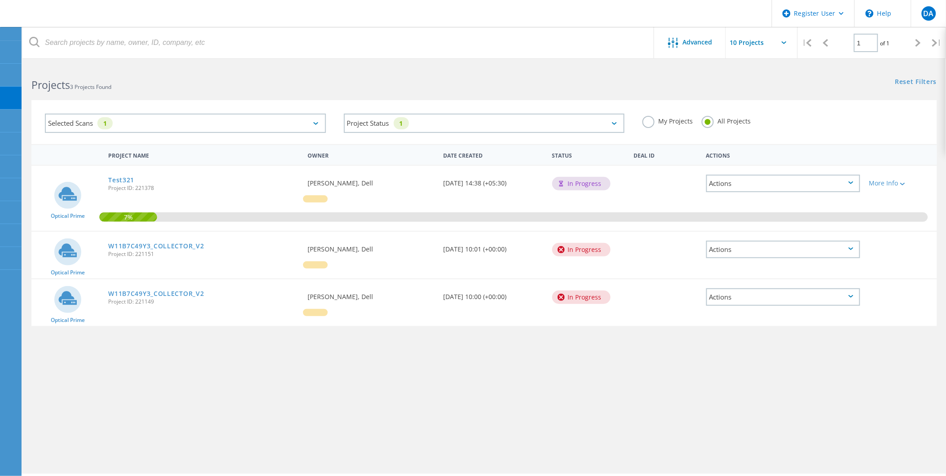
click at [676, 120] on label "My Projects" at bounding box center [668, 120] width 50 height 9
click at [0, 0] on input "My Projects" at bounding box center [0, 0] width 0 height 0
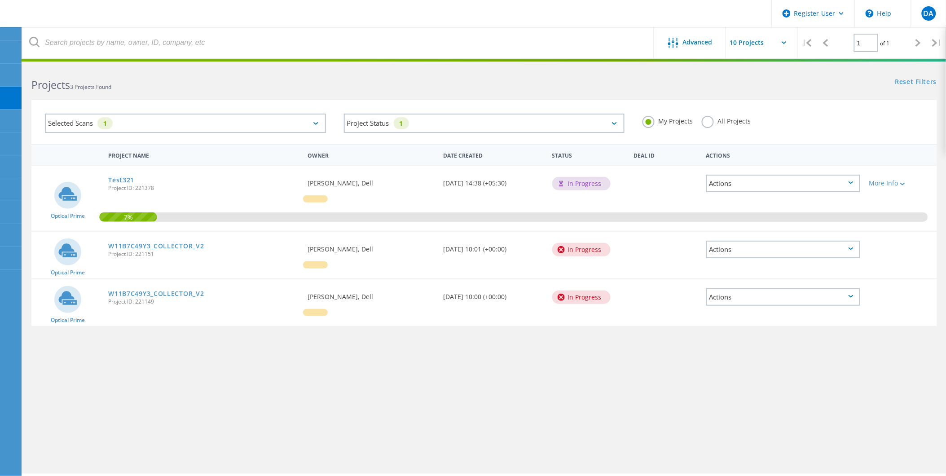
click at [713, 119] on label "All Projects" at bounding box center [726, 120] width 49 height 9
click at [0, 0] on input "All Projects" at bounding box center [0, 0] width 0 height 0
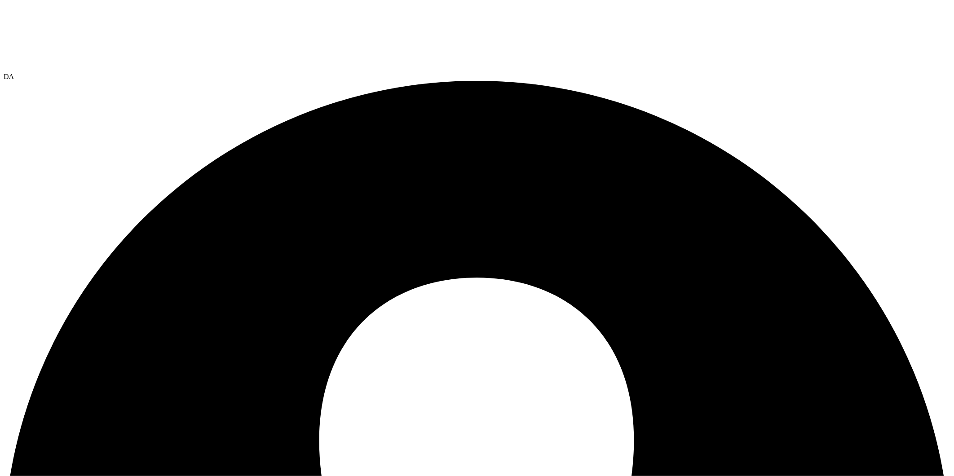
drag, startPoint x: 227, startPoint y: 317, endPoint x: 192, endPoint y: 106, distance: 213.8
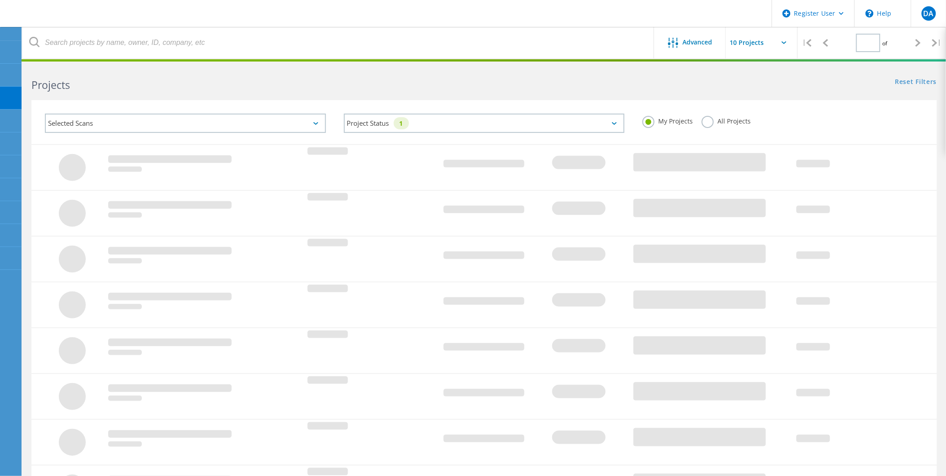
type input "1"
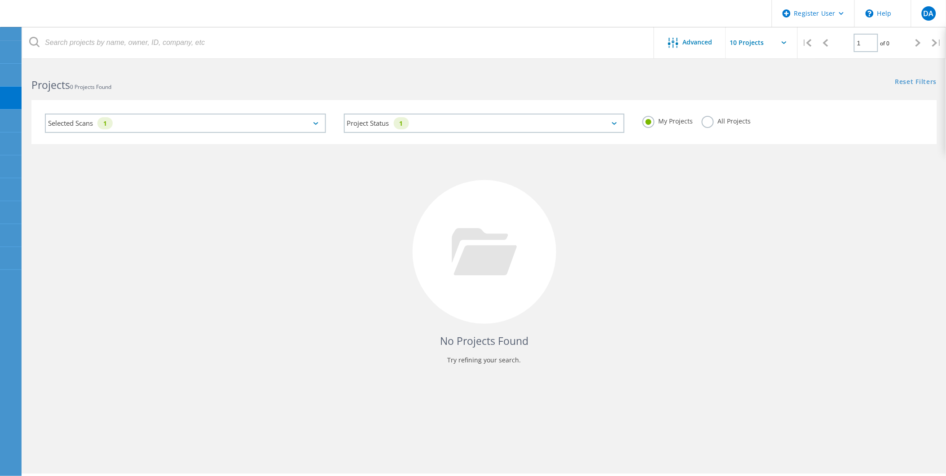
click at [720, 119] on label "All Projects" at bounding box center [726, 120] width 49 height 9
click at [0, 0] on input "All Projects" at bounding box center [0, 0] width 0 height 0
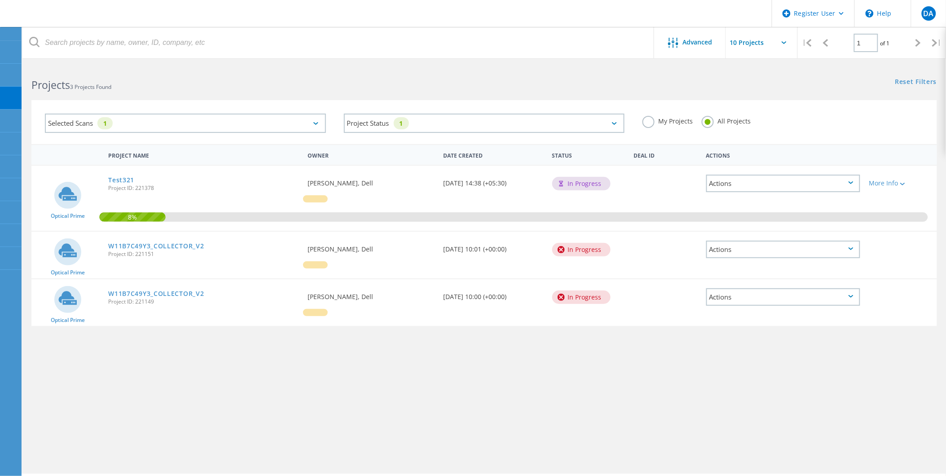
drag, startPoint x: 679, startPoint y: 124, endPoint x: 714, endPoint y: 120, distance: 35.3
click at [679, 124] on label "My Projects" at bounding box center [668, 120] width 50 height 9
click at [0, 0] on input "My Projects" at bounding box center [0, 0] width 0 height 0
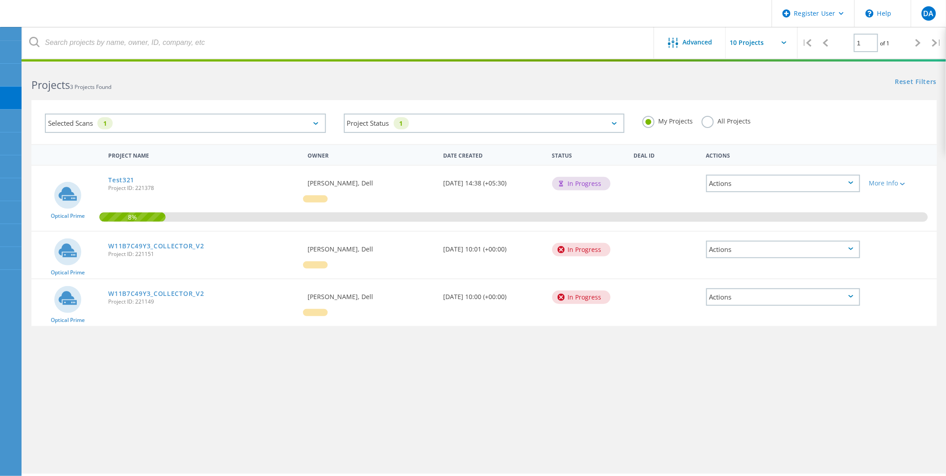
click at [742, 120] on label "All Projects" at bounding box center [726, 120] width 49 height 9
click at [0, 0] on input "All Projects" at bounding box center [0, 0] width 0 height 0
click at [677, 122] on label "My Projects" at bounding box center [668, 120] width 50 height 9
click at [0, 0] on input "My Projects" at bounding box center [0, 0] width 0 height 0
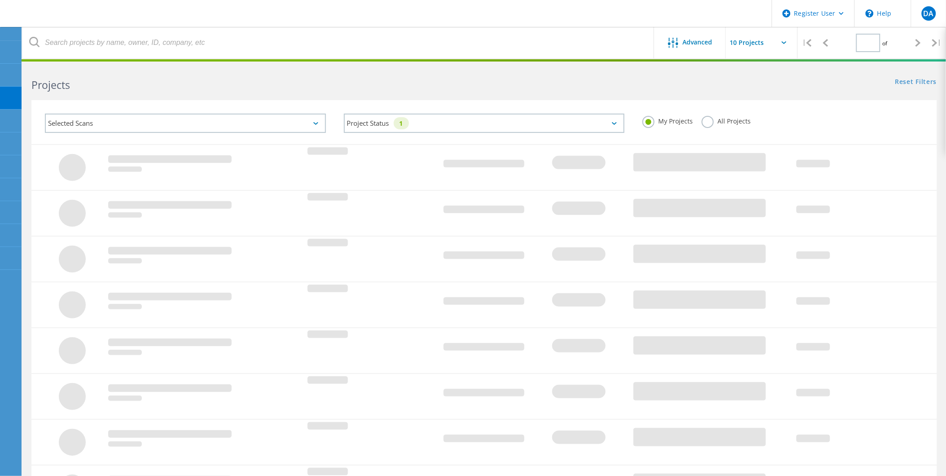
type input "1"
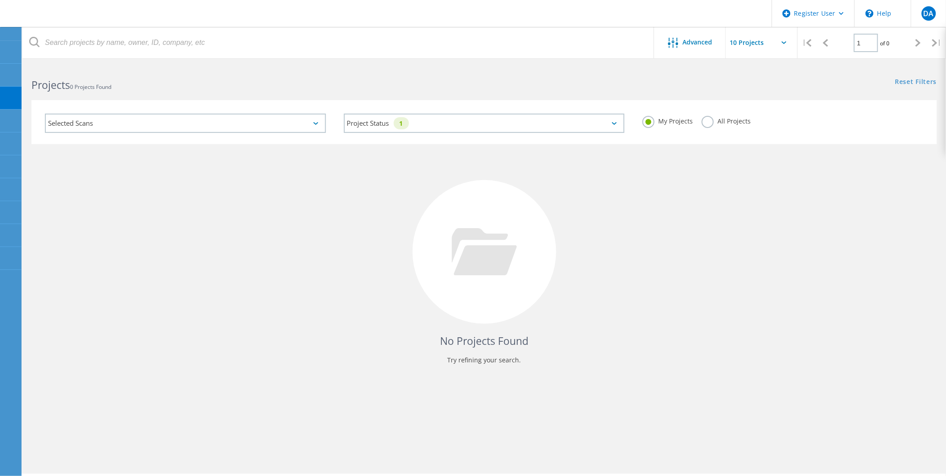
click at [710, 122] on label "All Projects" at bounding box center [726, 120] width 49 height 9
click at [0, 0] on input "All Projects" at bounding box center [0, 0] width 0 height 0
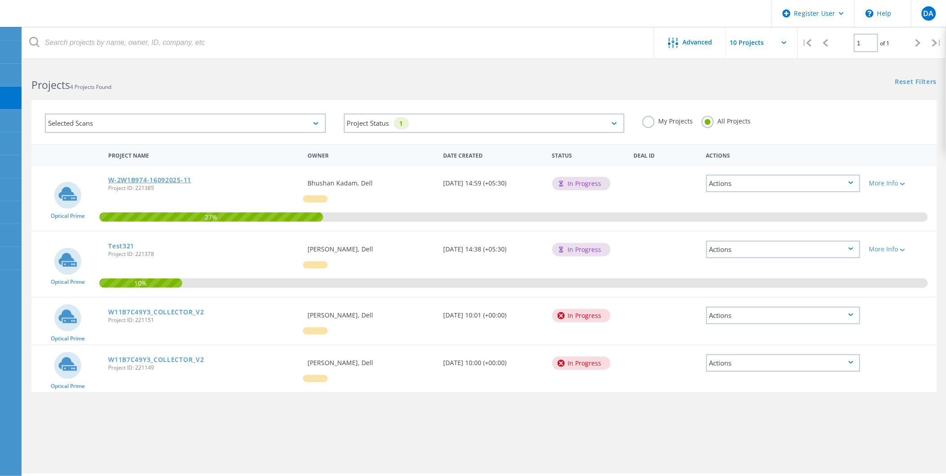
click at [169, 178] on link "W-2W1B974-16092025-11" at bounding box center [149, 180] width 83 height 6
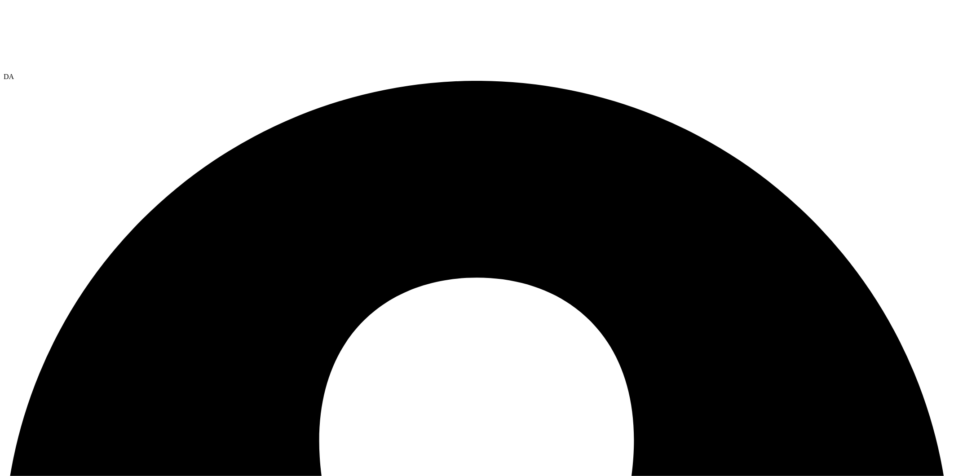
drag, startPoint x: 177, startPoint y: 51, endPoint x: 289, endPoint y: 53, distance: 111.8
